Goal: Task Accomplishment & Management: Manage account settings

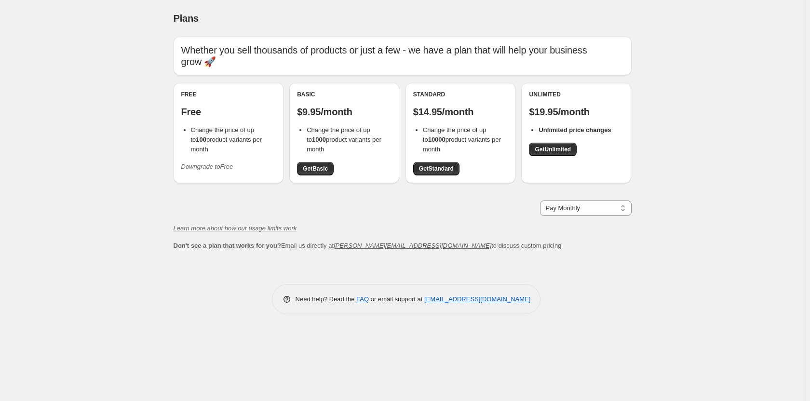
click at [214, 163] on icon "Downgrade to Free" at bounding box center [207, 166] width 52 height 7
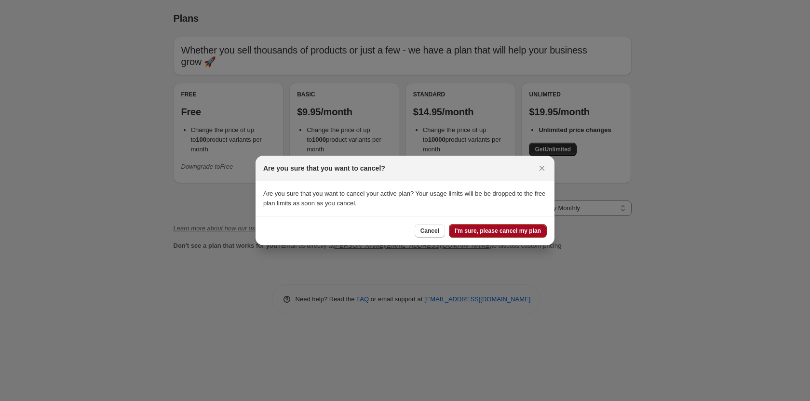
click at [498, 227] on button "I'm sure, please cancel my plan" at bounding box center [498, 231] width 98 height 14
